Goal: Task Accomplishment & Management: Manage account settings

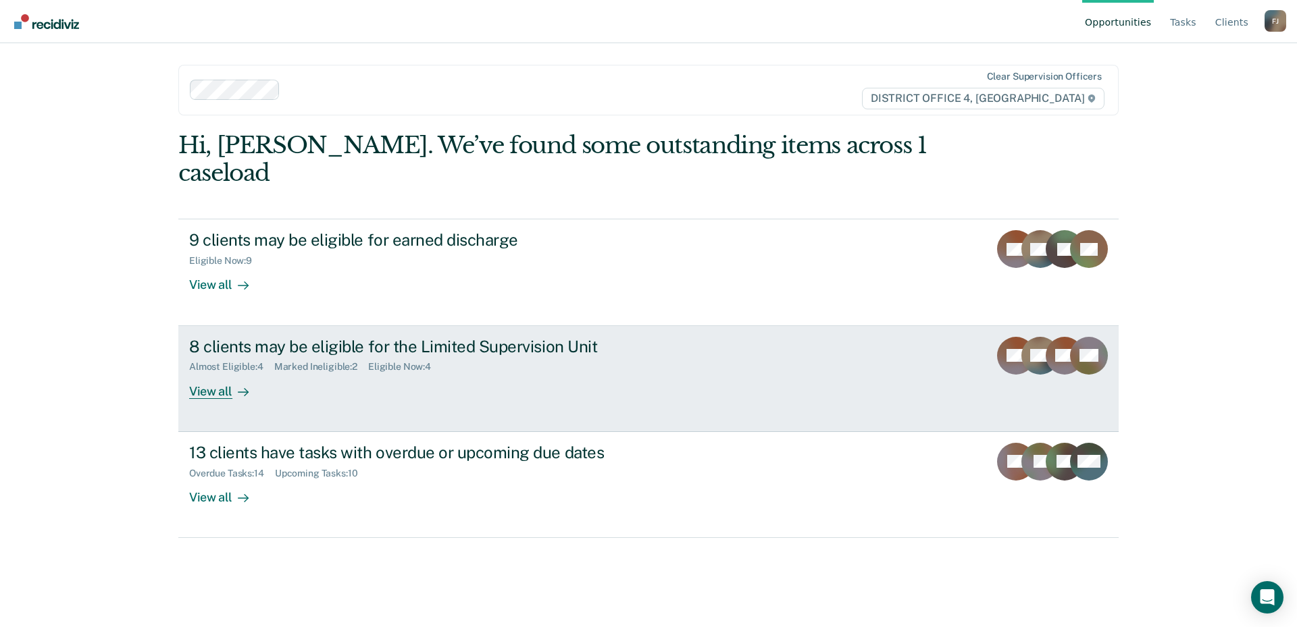
click at [512, 356] on div "Almost Eligible : 4 Marked Ineligible : 2 Eligible Now : 4" at bounding box center [426, 364] width 474 height 17
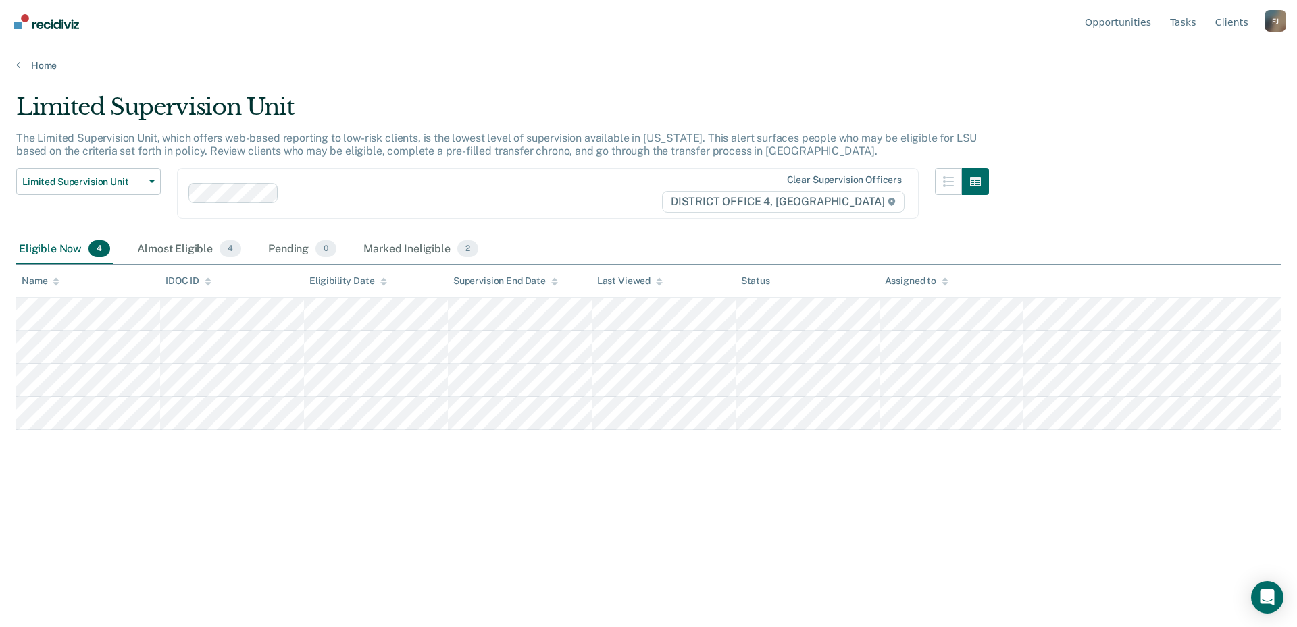
click at [32, 72] on main "Limited Supervision Unit The Limited Supervision Unit, which offers web-based r…" at bounding box center [648, 348] width 1297 height 552
click at [34, 70] on link "Home" at bounding box center [648, 65] width 1264 height 12
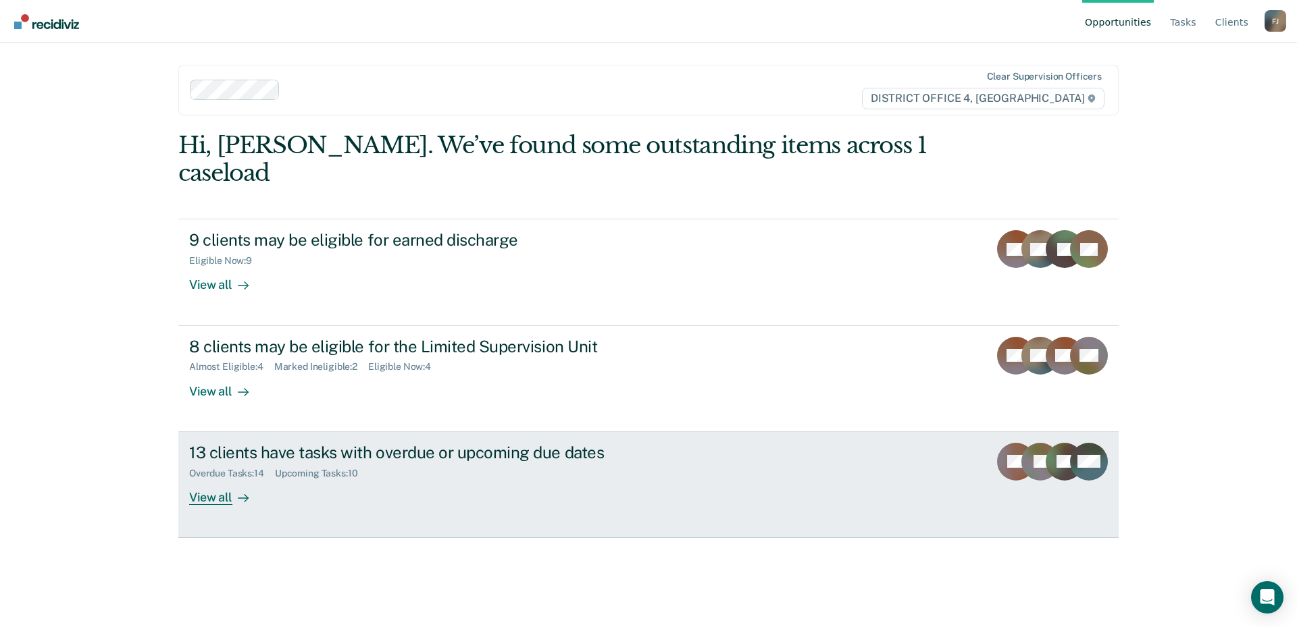
click at [374, 452] on div "13 clients have tasks with overdue or upcoming due dates Overdue Tasks : 14 Upc…" at bounding box center [442, 474] width 507 height 62
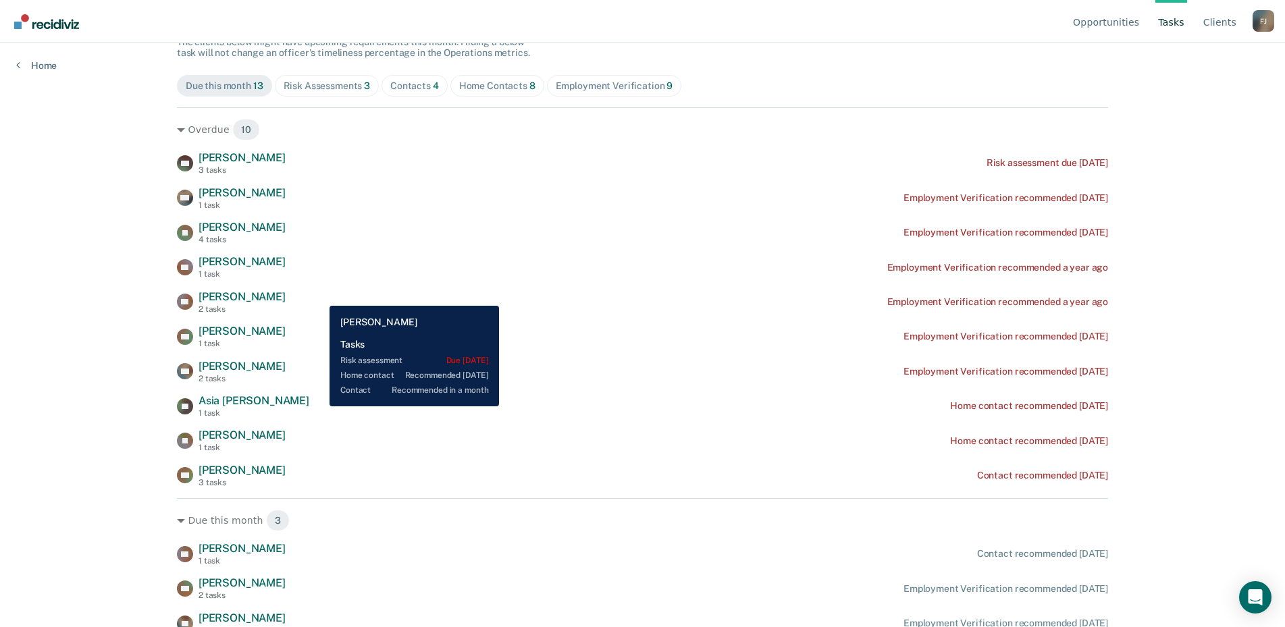
scroll to position [135, 0]
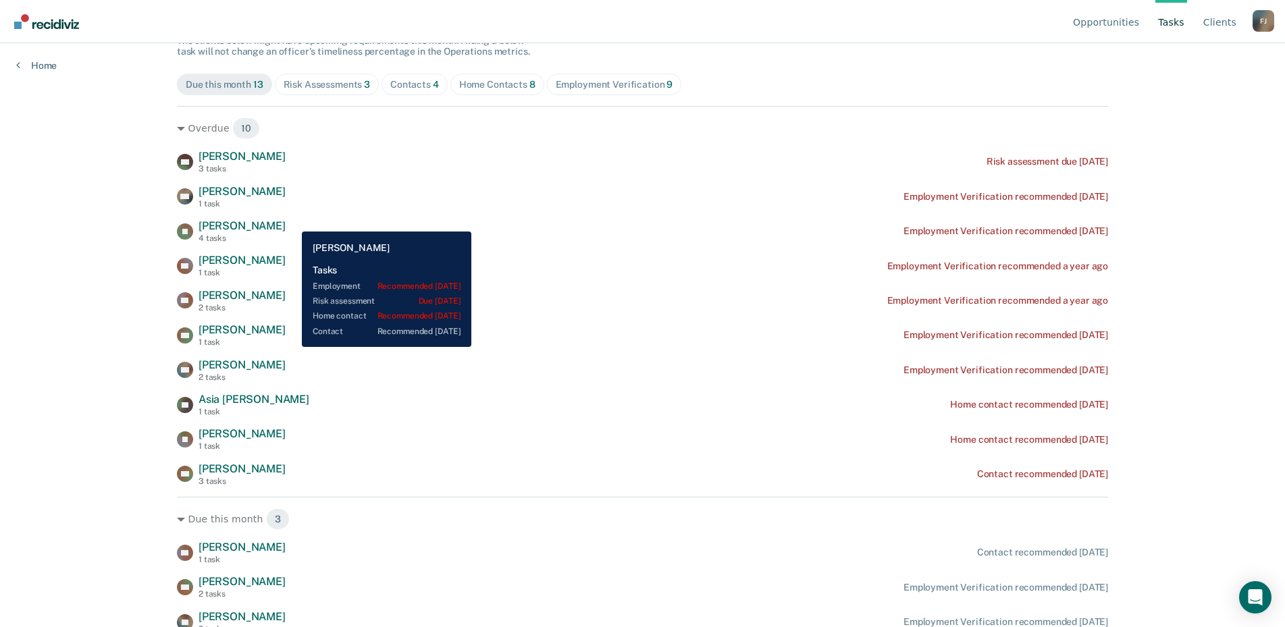
click at [292, 222] on div "DJ [PERSON_NAME] 4 tasks Employment Verification recommended [DATE]" at bounding box center [642, 231] width 931 height 24
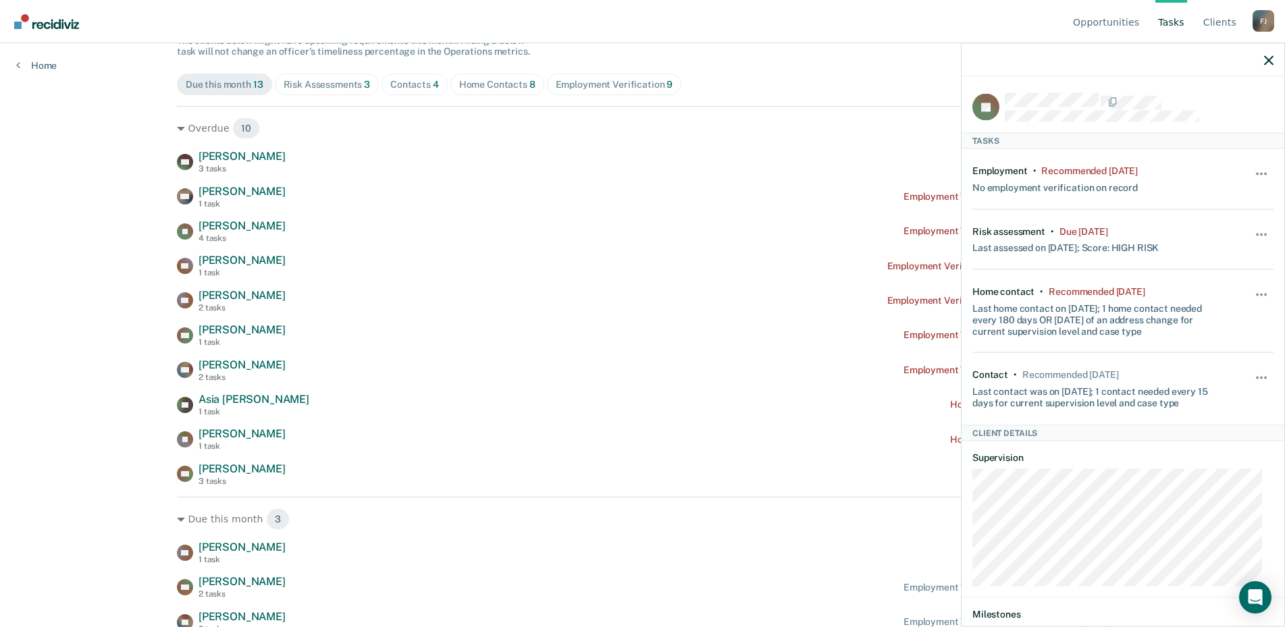
click at [130, 348] on div "Opportunities Tasks Client s [PERSON_NAME] Profile How it works Log Out Home Cl…" at bounding box center [642, 178] width 1285 height 627
click at [1272, 55] on button "button" at bounding box center [1268, 59] width 9 height 11
